Goal: Transaction & Acquisition: Subscribe to service/newsletter

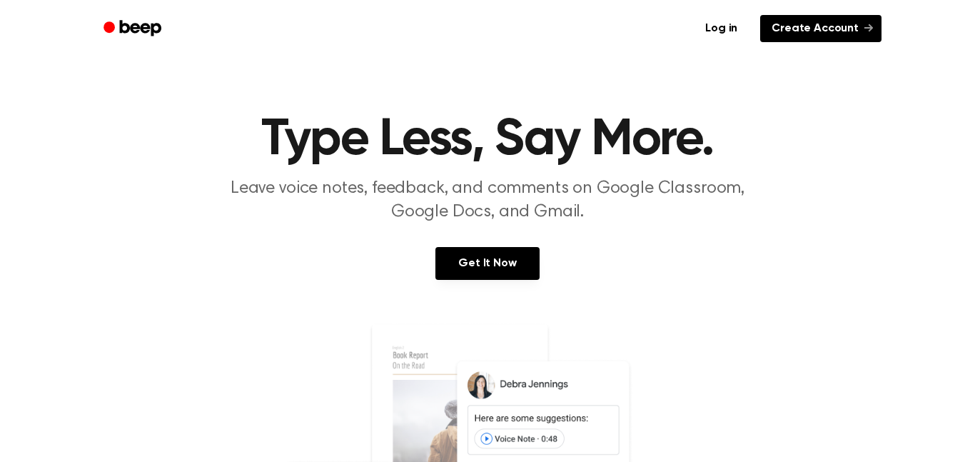
click at [785, 29] on link "Create Account" at bounding box center [820, 28] width 121 height 27
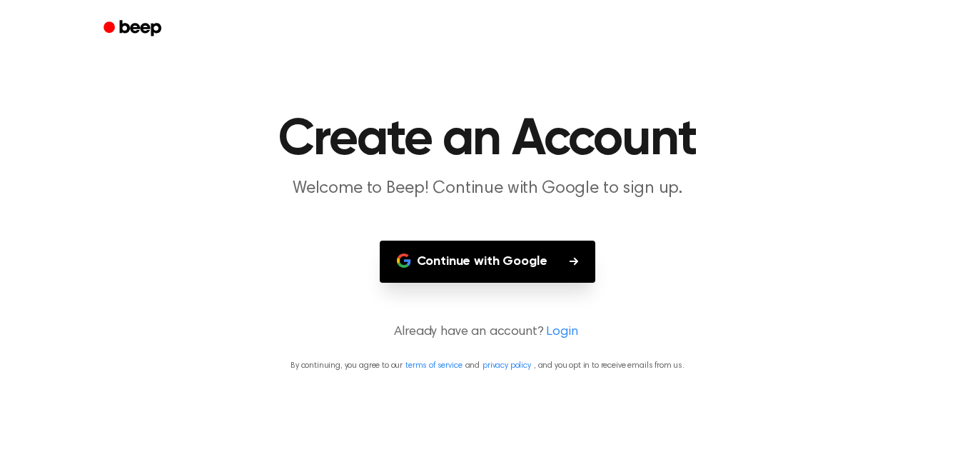
click at [490, 260] on button "Continue with Google" at bounding box center [488, 261] width 216 height 42
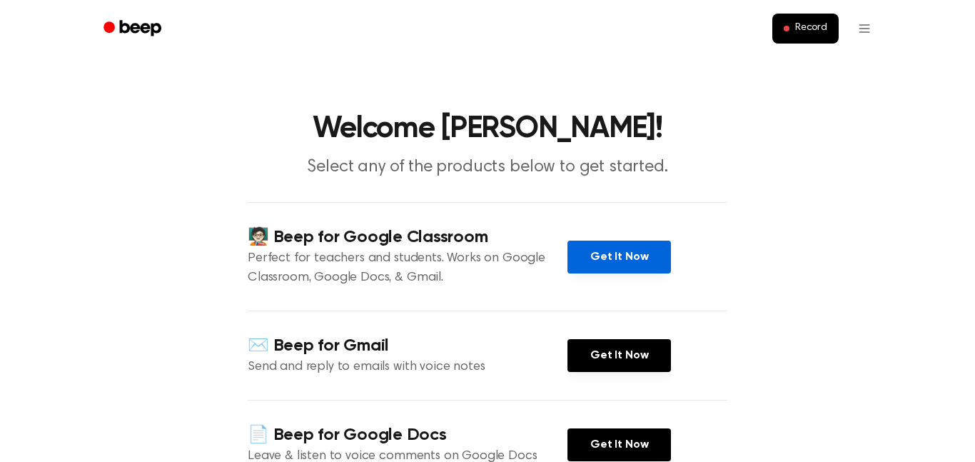
click at [586, 255] on link "Get It Now" at bounding box center [618, 256] width 103 height 33
